Goal: Information Seeking & Learning: Learn about a topic

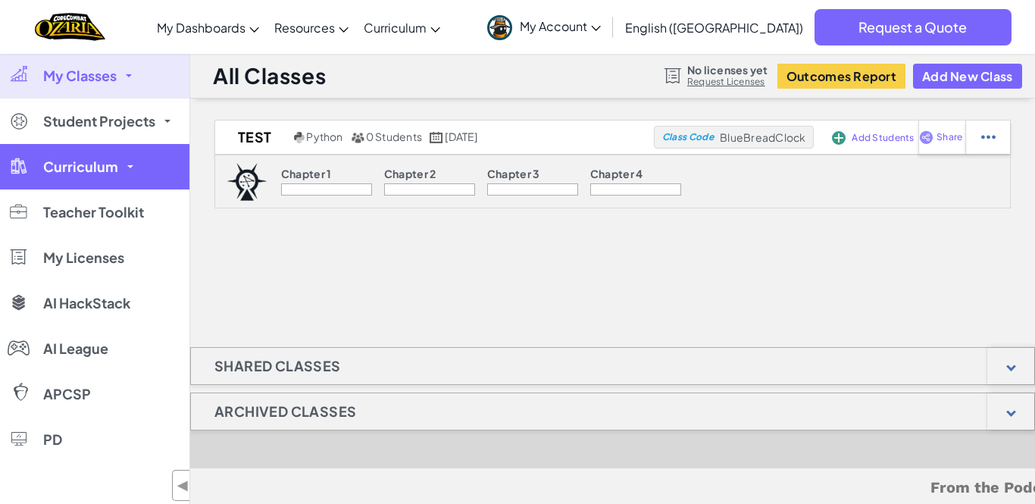
click at [124, 183] on link "Curriculum" at bounding box center [94, 166] width 189 height 45
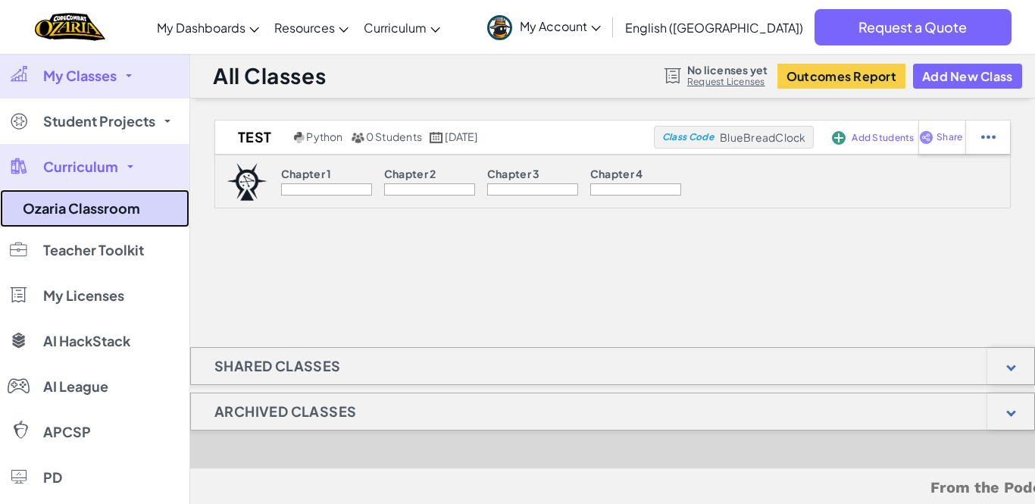
click at [154, 199] on link "Ozaria Classroom" at bounding box center [94, 208] width 189 height 38
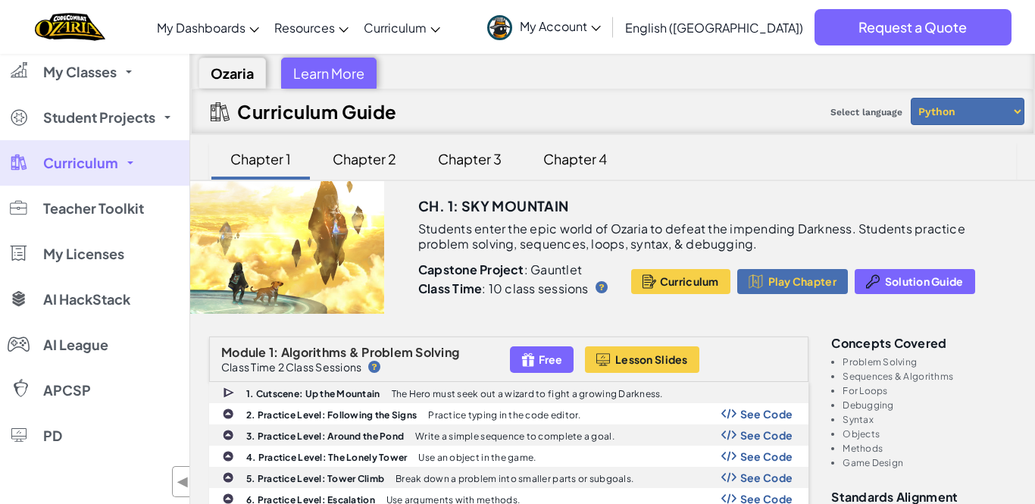
scroll to position [8, 0]
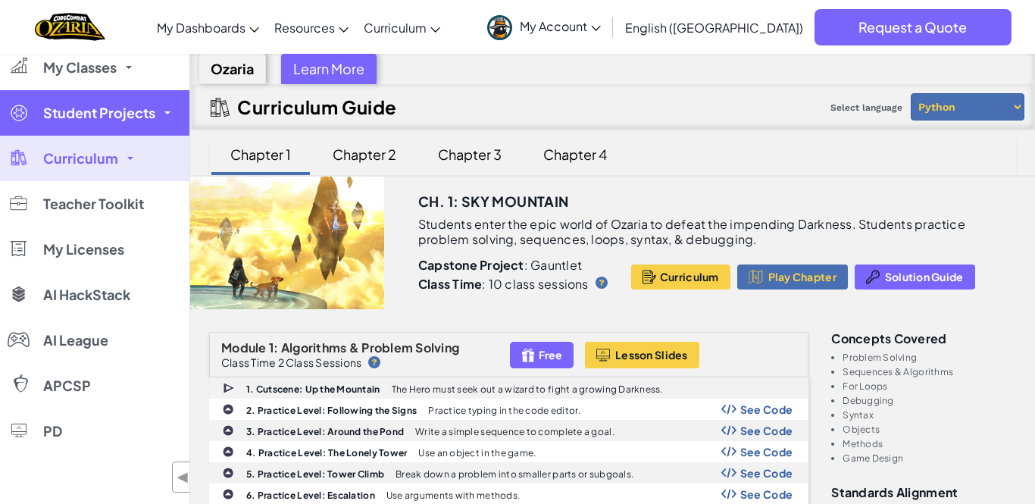
click at [101, 129] on link "Student Projects" at bounding box center [94, 112] width 189 height 45
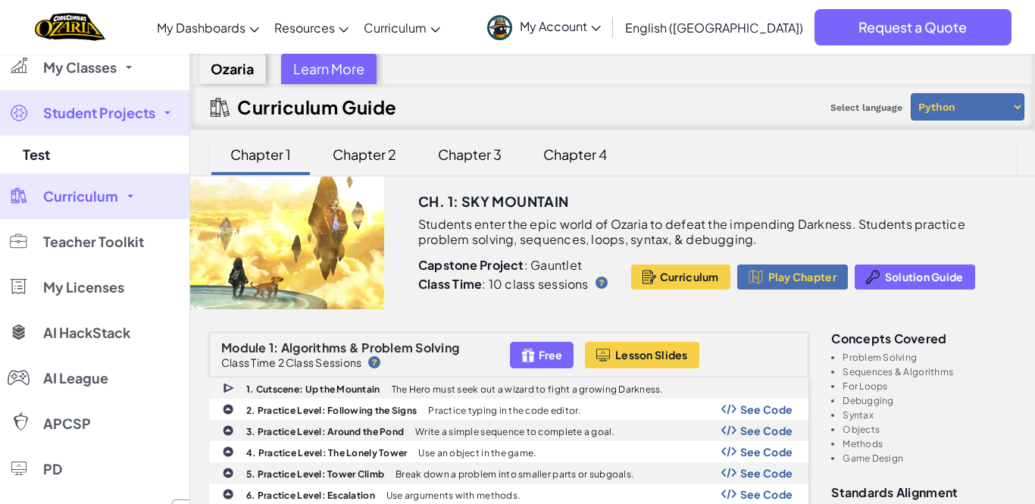
click at [101, 129] on link "Student Projects" at bounding box center [94, 112] width 189 height 45
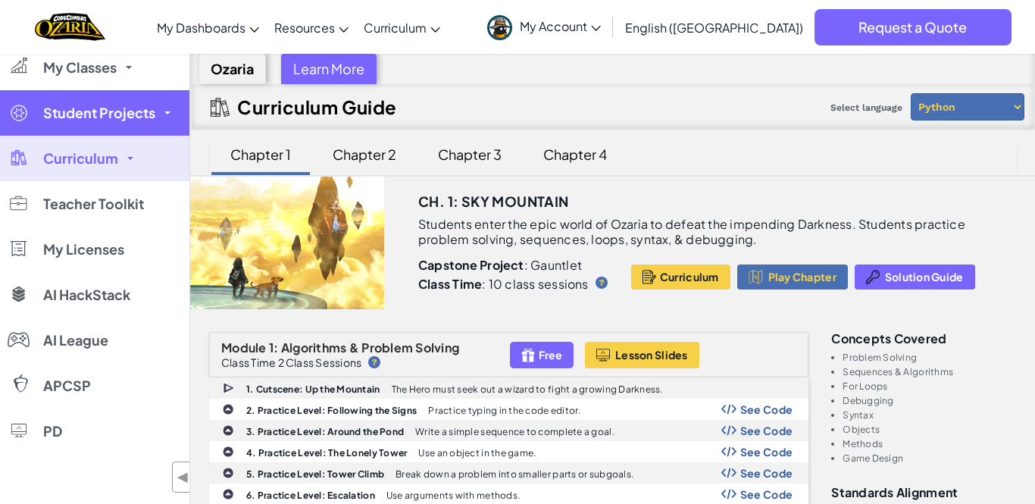
click at [101, 129] on link "Student Projects" at bounding box center [94, 112] width 189 height 45
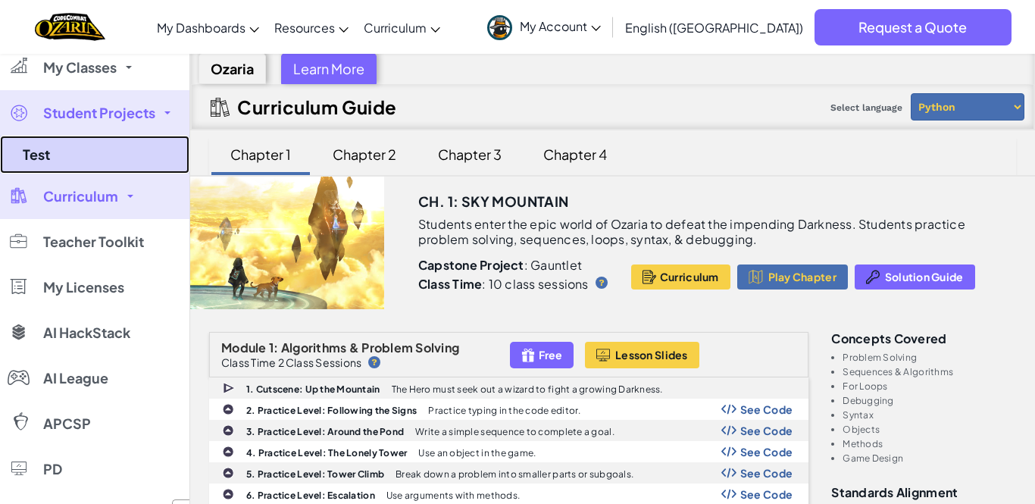
click at [96, 162] on link "Test" at bounding box center [94, 155] width 189 height 38
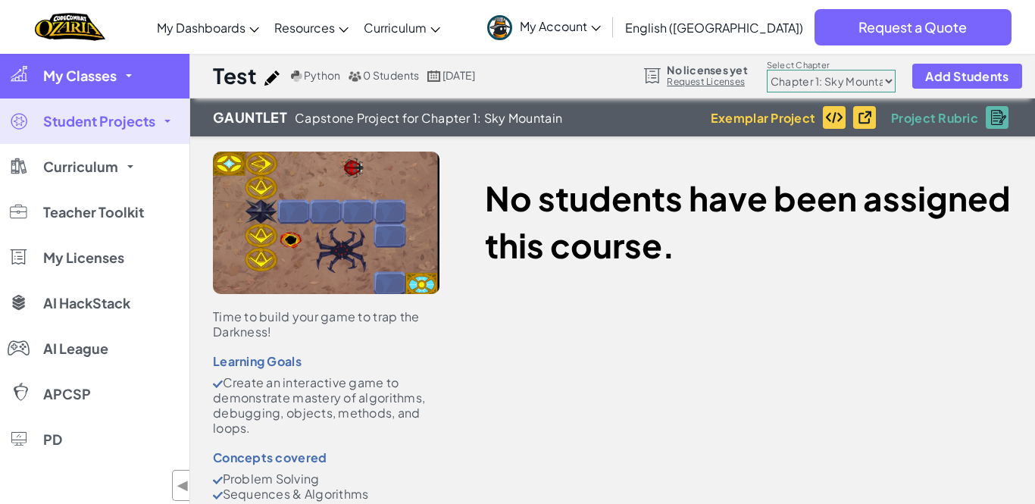
click at [74, 94] on link "My Classes" at bounding box center [94, 75] width 189 height 45
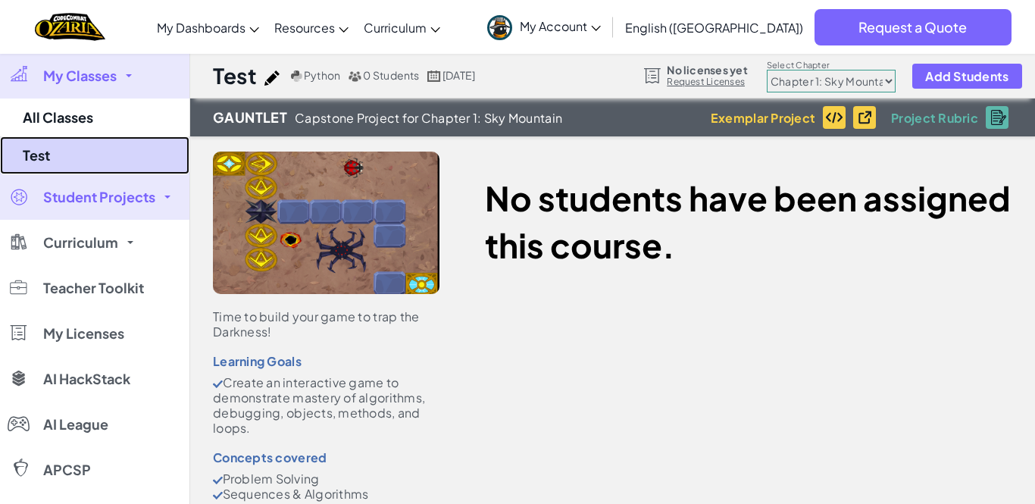
click at [99, 157] on link "Test" at bounding box center [94, 155] width 189 height 38
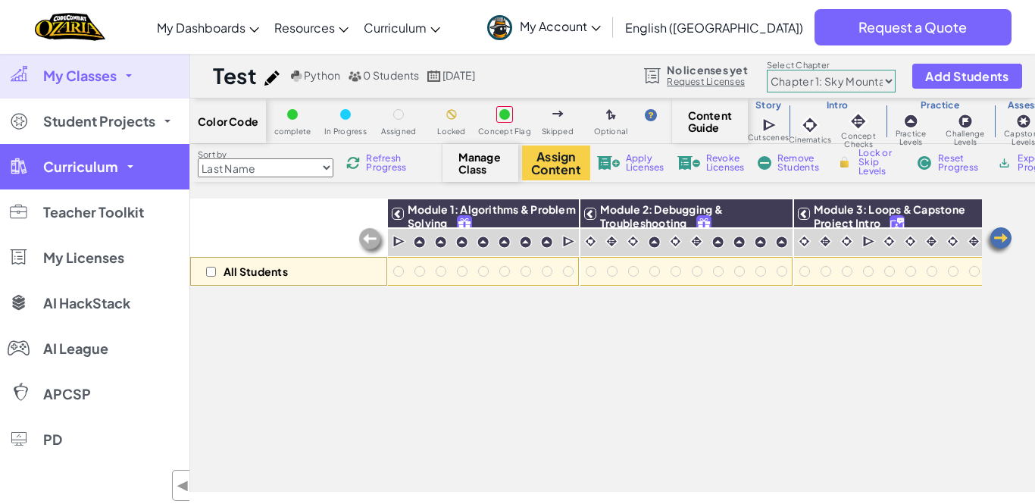
click at [100, 172] on span "Curriculum" at bounding box center [80, 167] width 75 height 14
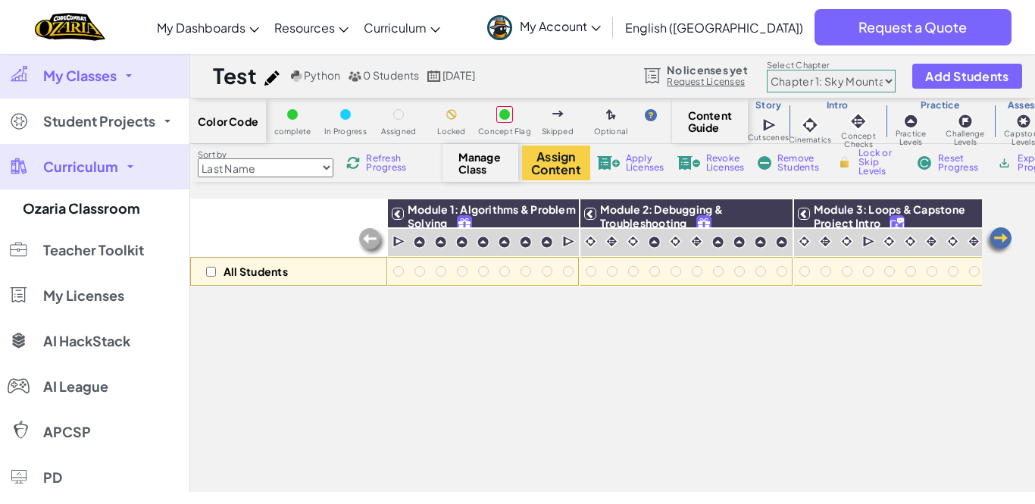
click at [97, 167] on span "Curriculum" at bounding box center [80, 167] width 75 height 14
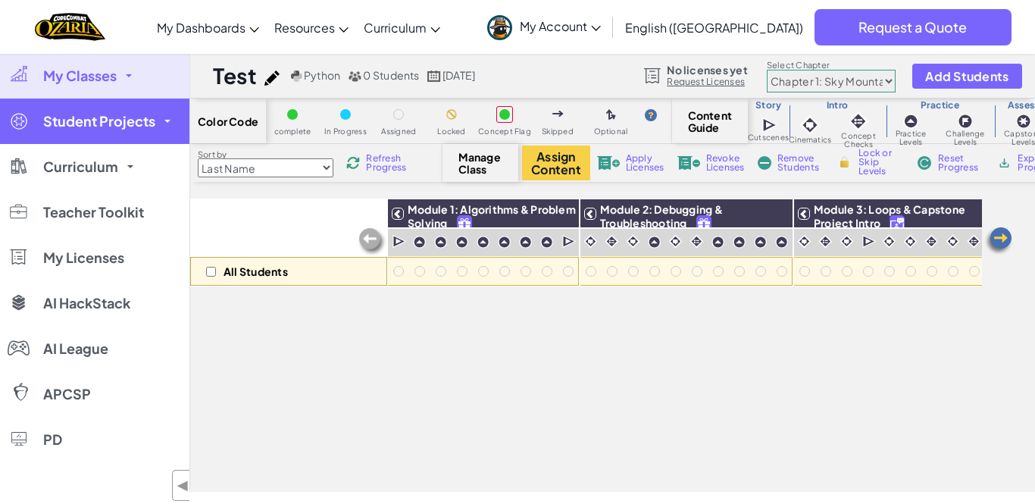
click at [75, 136] on link "Student Projects" at bounding box center [94, 120] width 189 height 45
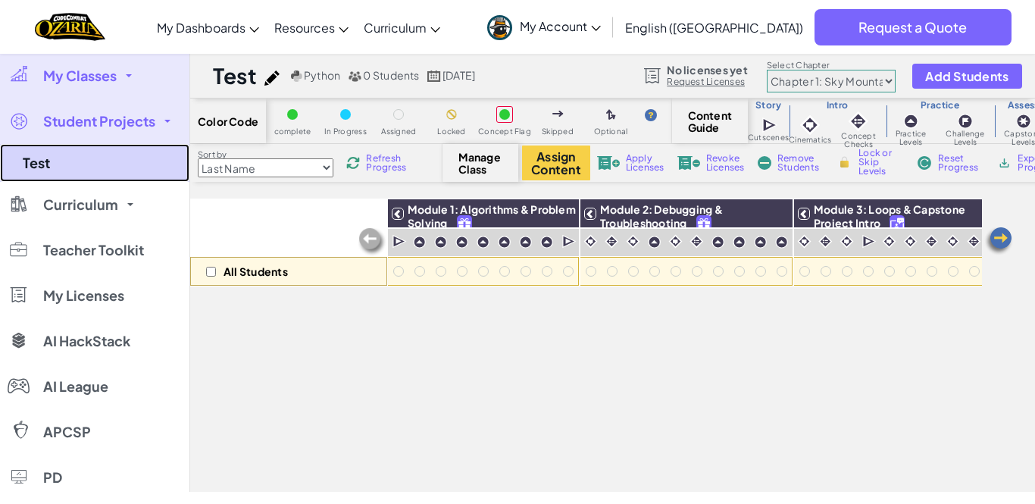
click at [90, 157] on link "Test" at bounding box center [94, 163] width 189 height 38
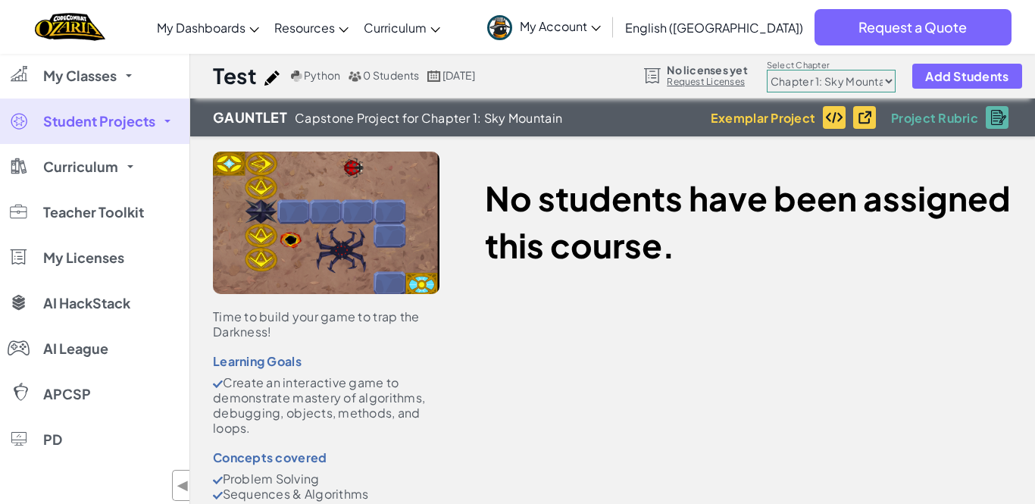
click at [353, 257] on div at bounding box center [326, 222] width 226 height 142
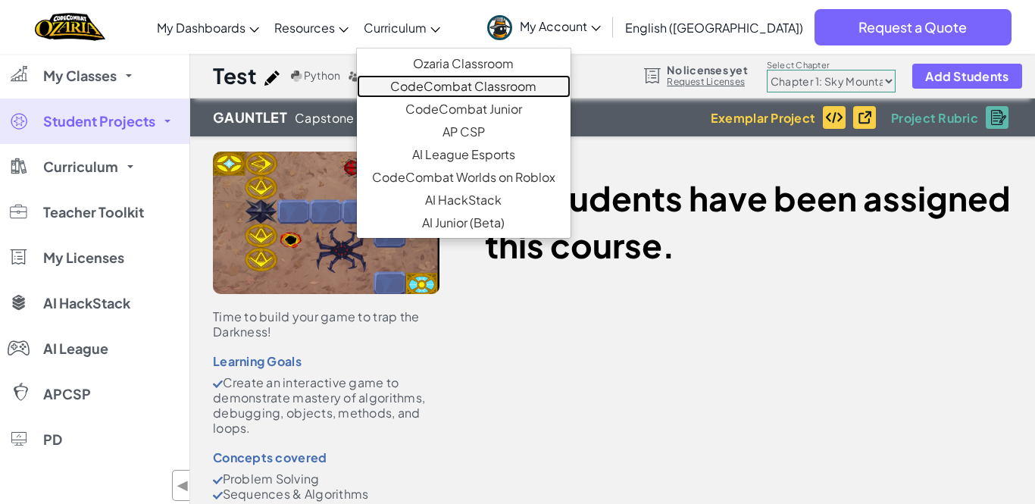
click at [498, 86] on link "CodeCombat Classroom" at bounding box center [464, 86] width 214 height 23
